Goal: Task Accomplishment & Management: Manage account settings

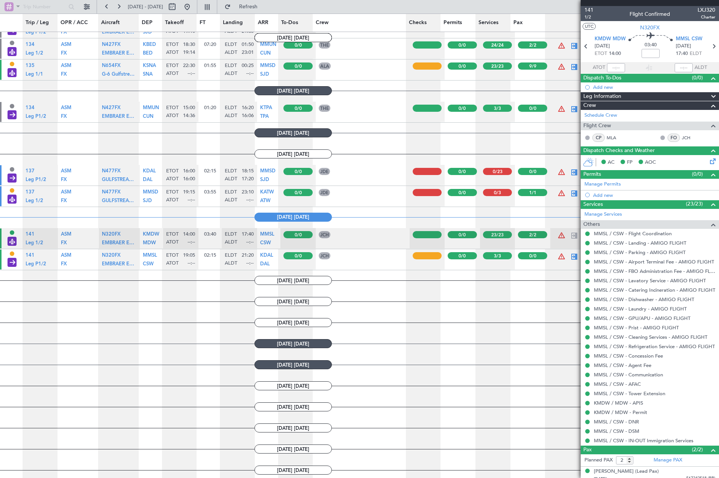
scroll to position [393, 0]
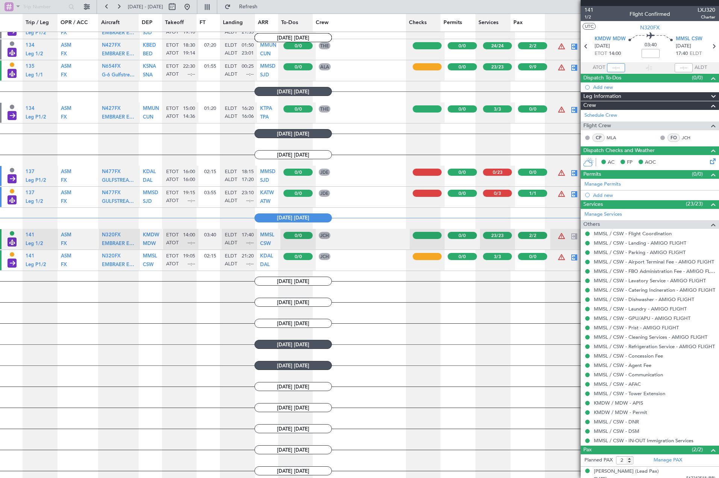
click at [614, 70] on input "text" at bounding box center [616, 67] width 18 height 9
click at [681, 67] on div at bounding box center [684, 67] width 18 height 9
type input "14:03"
click at [682, 65] on div at bounding box center [684, 67] width 18 height 9
click at [682, 65] on input "text" at bounding box center [684, 67] width 18 height 9
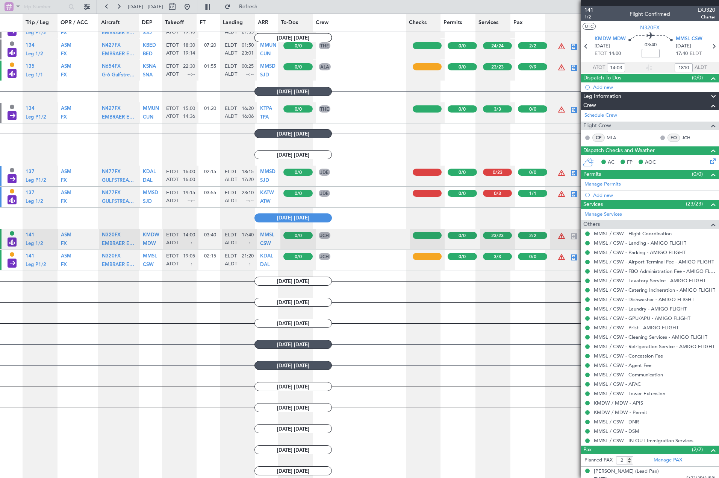
type input "18:10"
click at [450, 337] on article "[DATE] [DATE]" at bounding box center [293, 344] width 587 height 20
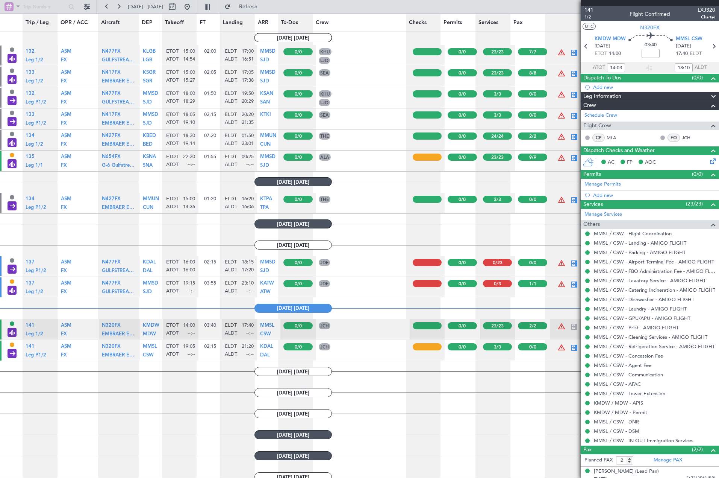
scroll to position [355, 0]
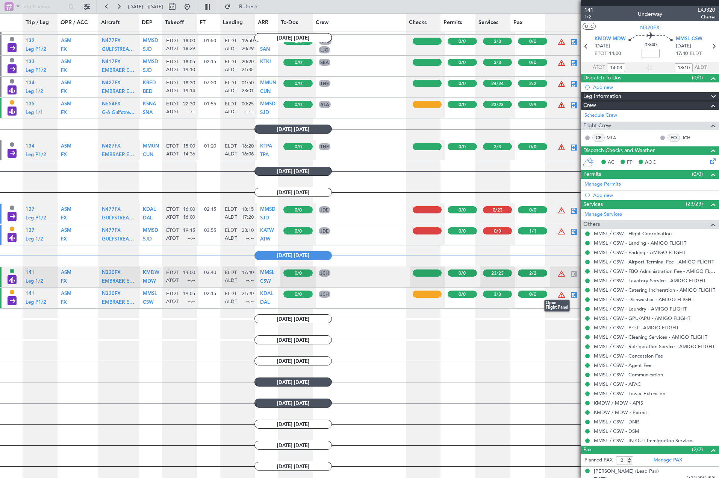
click at [571, 291] on div at bounding box center [574, 294] width 9 height 9
type input "0"
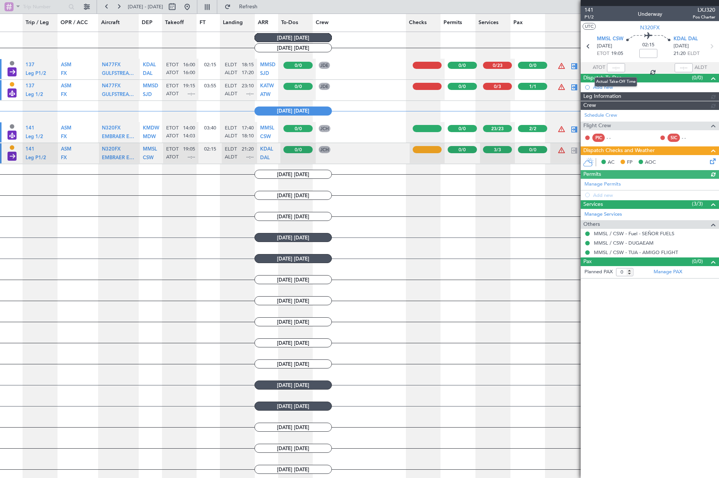
scroll to position [505, 0]
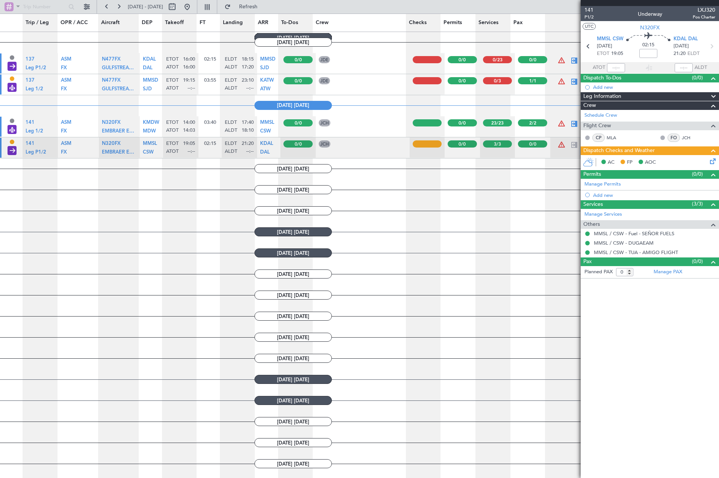
click at [712, 160] on icon at bounding box center [712, 160] width 6 height 6
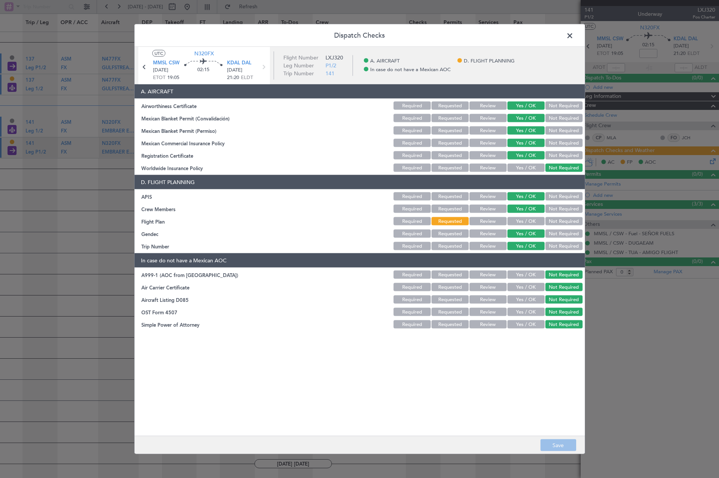
click at [525, 222] on button "Yes / OK" at bounding box center [526, 221] width 37 height 8
click at [558, 448] on button "Save" at bounding box center [559, 445] width 36 height 12
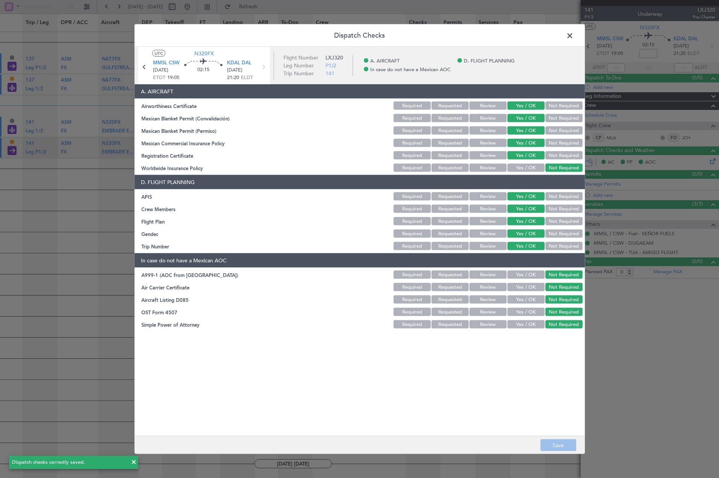
click at [574, 39] on span at bounding box center [574, 37] width 0 height 15
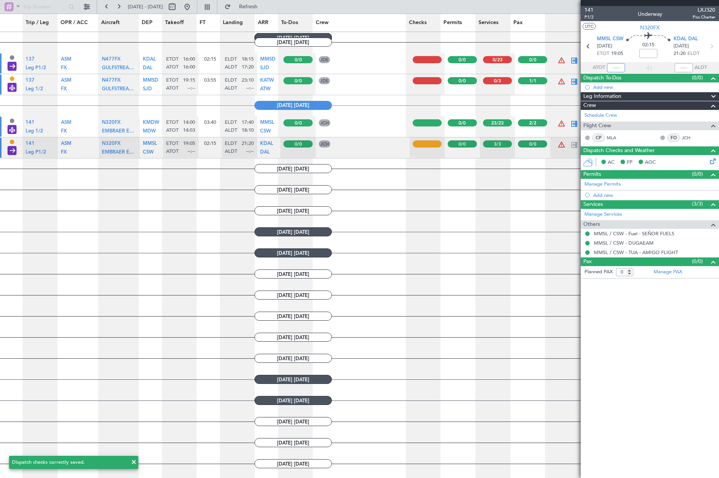
click at [622, 67] on input "text" at bounding box center [616, 67] width 18 height 9
click at [663, 352] on article "141 P1/2 Underway LXJ320 Pos Charter UTC N320FX MMSL CSW [DATE] ETOT 19:05 02:1…" at bounding box center [650, 242] width 138 height 472
type input "19:13"
